Goal: Task Accomplishment & Management: Use online tool/utility

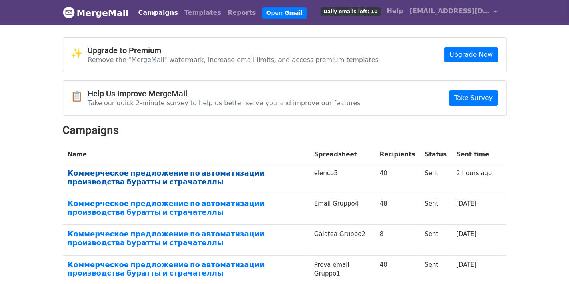
drag, startPoint x: 0, startPoint y: 0, endPoint x: 209, endPoint y: 174, distance: 272.1
click at [209, 174] on link "Коммерческое предложение по автоматизации производства буратты и страчателлы" at bounding box center [186, 177] width 237 height 17
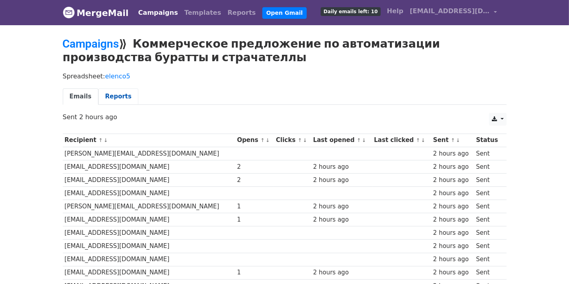
click at [116, 99] on link "Reports" at bounding box center [118, 96] width 40 height 16
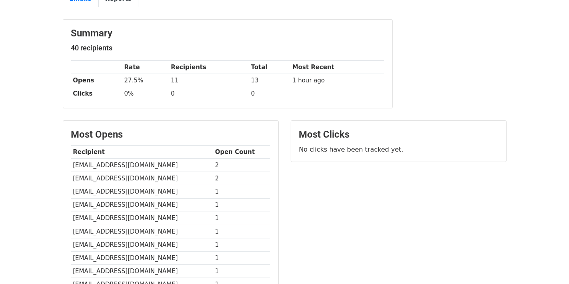
scroll to position [37, 0]
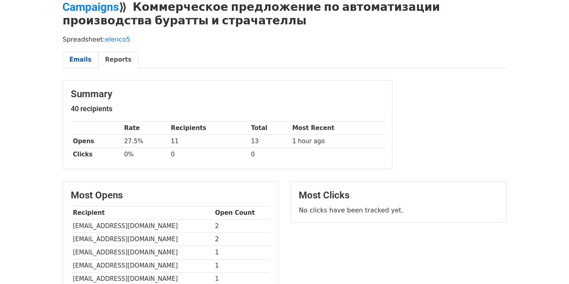
click at [78, 60] on link "Emails" at bounding box center [81, 60] width 36 height 16
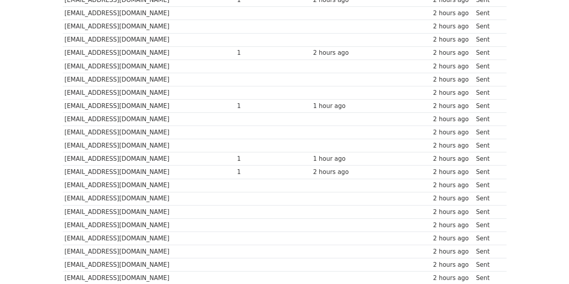
scroll to position [240, 0]
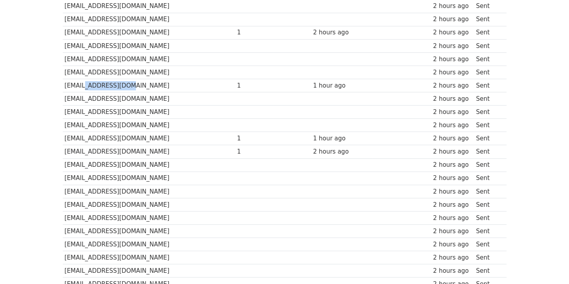
drag, startPoint x: 125, startPoint y: 84, endPoint x: 81, endPoint y: 83, distance: 43.6
click at [81, 83] on td "[EMAIL_ADDRESS][DOMAIN_NAME]" at bounding box center [149, 85] width 172 height 13
copy td "[DOMAIN_NAME]"
drag, startPoint x: 118, startPoint y: 136, endPoint x: 81, endPoint y: 135, distance: 37.2
click at [81, 135] on td "[EMAIL_ADDRESS][DOMAIN_NAME]" at bounding box center [149, 138] width 172 height 13
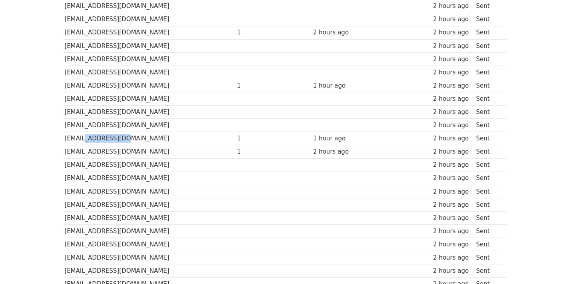
copy td "[DOMAIN_NAME]"
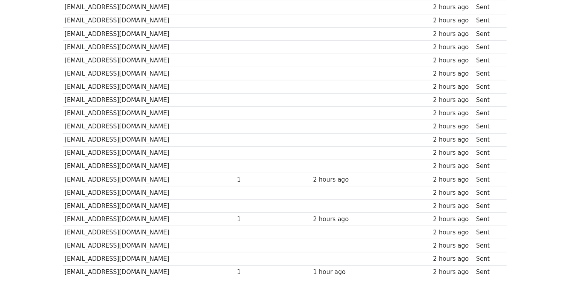
scroll to position [400, 0]
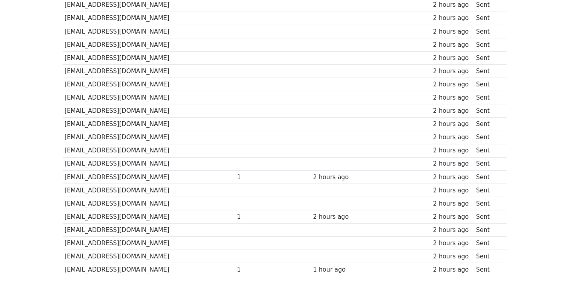
click at [111, 266] on td "[EMAIL_ADDRESS][DOMAIN_NAME]" at bounding box center [149, 269] width 172 height 13
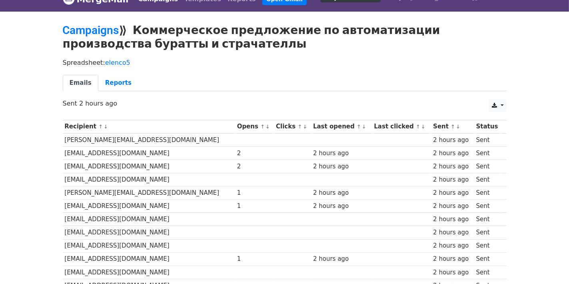
scroll to position [0, 0]
